Goal: Information Seeking & Learning: Learn about a topic

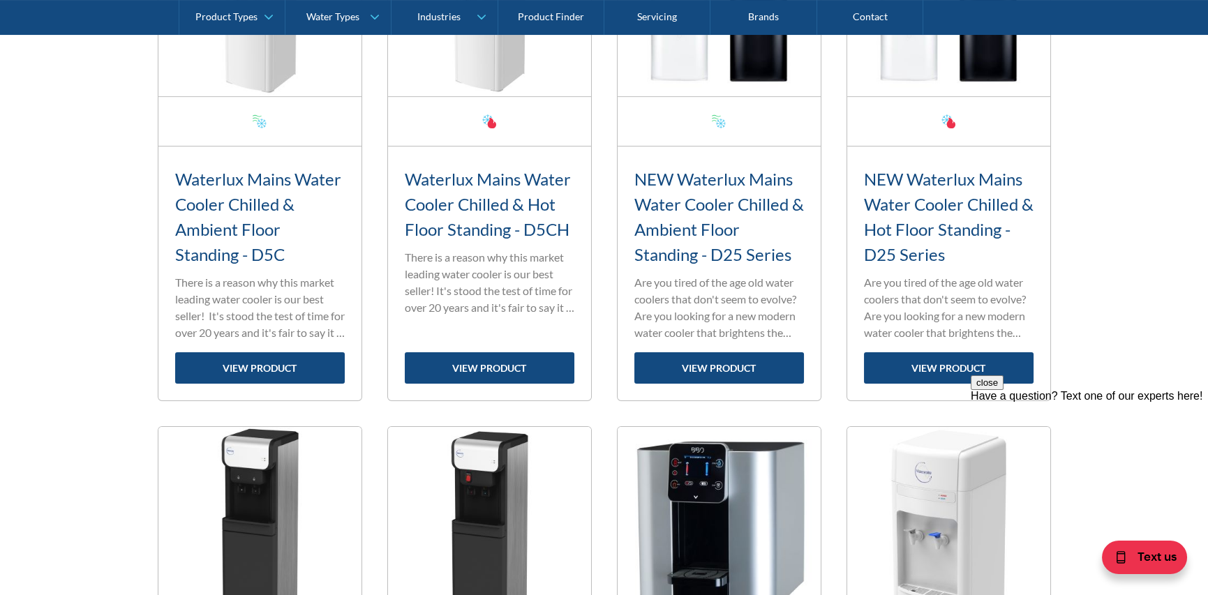
scroll to position [698, 0]
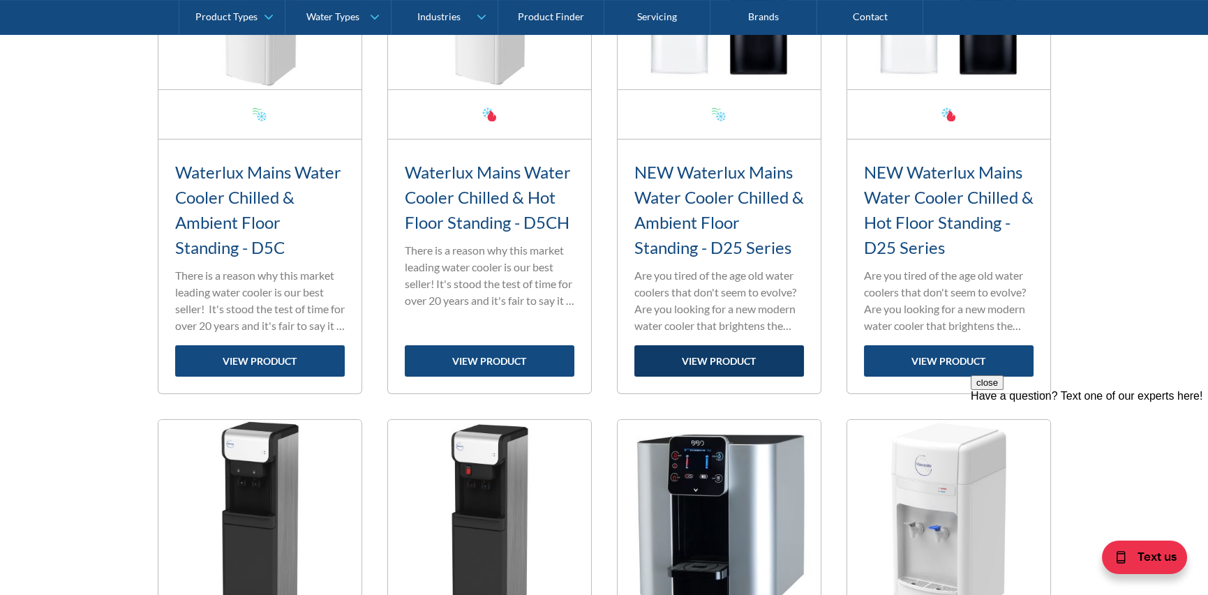
click at [727, 352] on link "view product" at bounding box center [719, 360] width 170 height 31
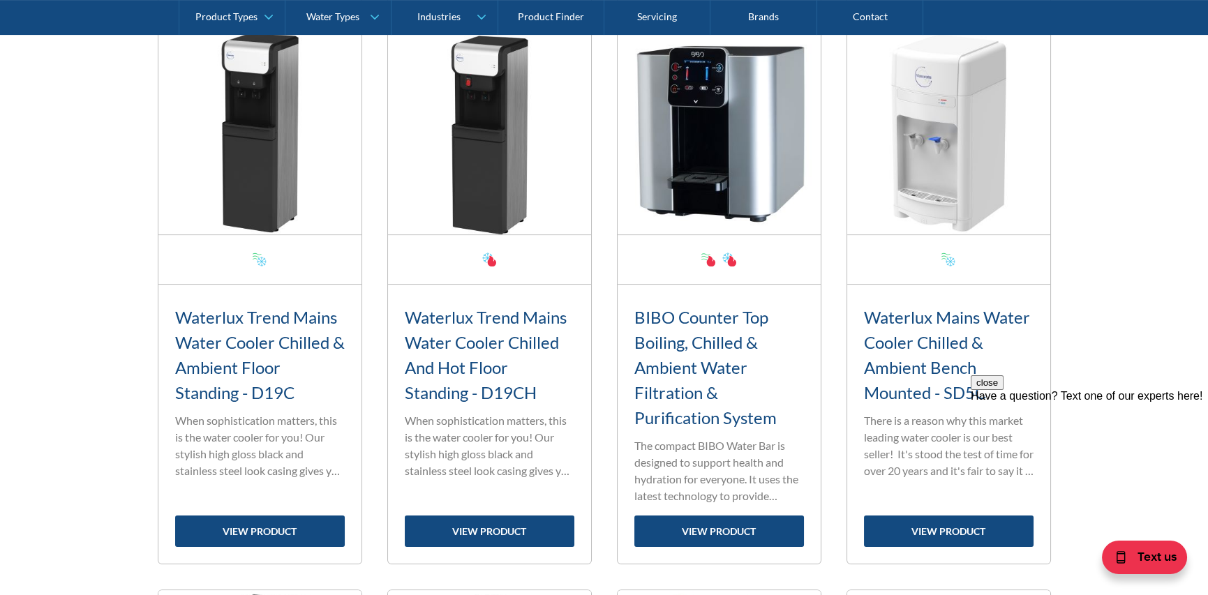
scroll to position [1117, 0]
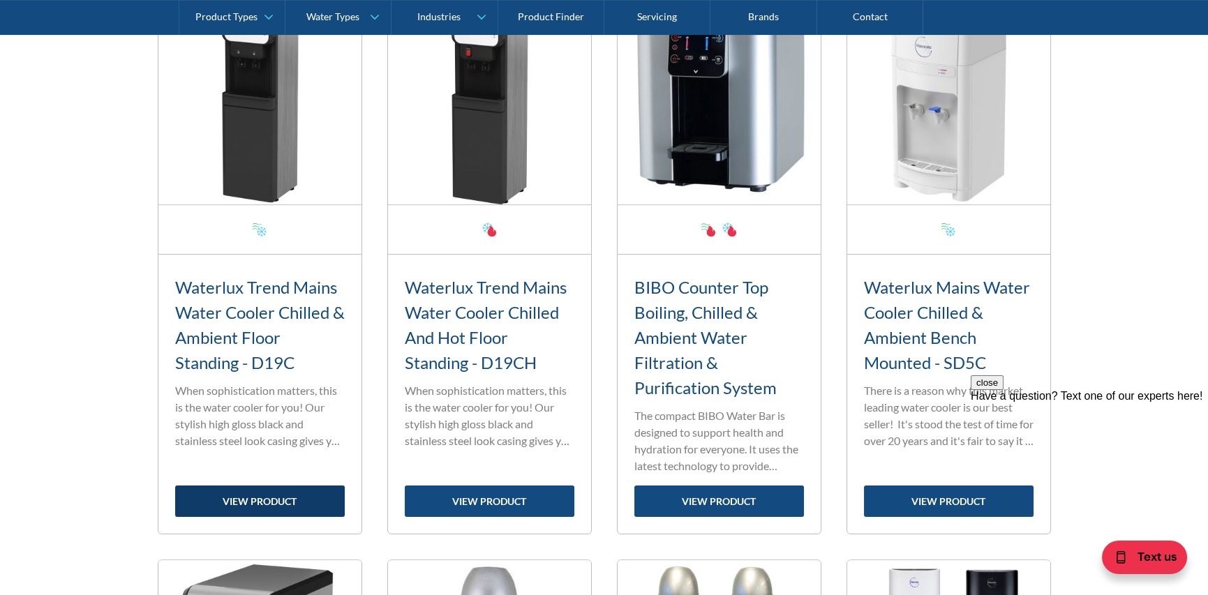
click at [267, 497] on link "view product" at bounding box center [260, 501] width 170 height 31
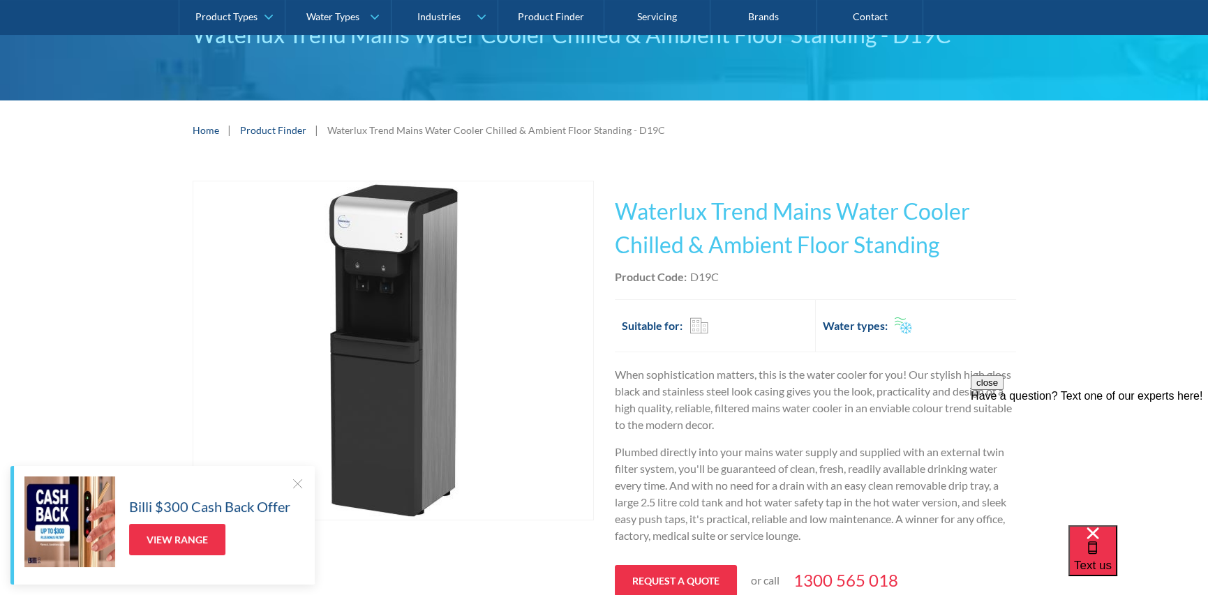
scroll to position [140, 0]
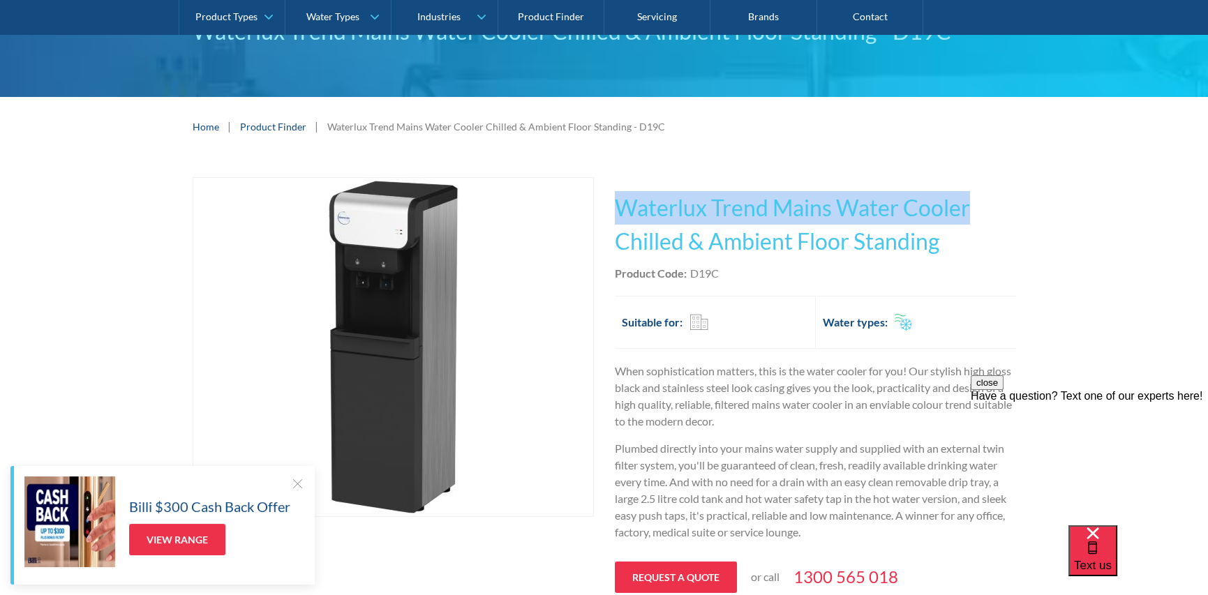
drag, startPoint x: 618, startPoint y: 209, endPoint x: 970, endPoint y: 209, distance: 352.5
click at [970, 209] on h1 "Waterlux Trend Mains Water Cooler Chilled & Ambient Floor Standing" at bounding box center [815, 224] width 401 height 67
copy h1 "Waterlux Trend Mains Water Cooler"
